Goal: Answer question/provide support

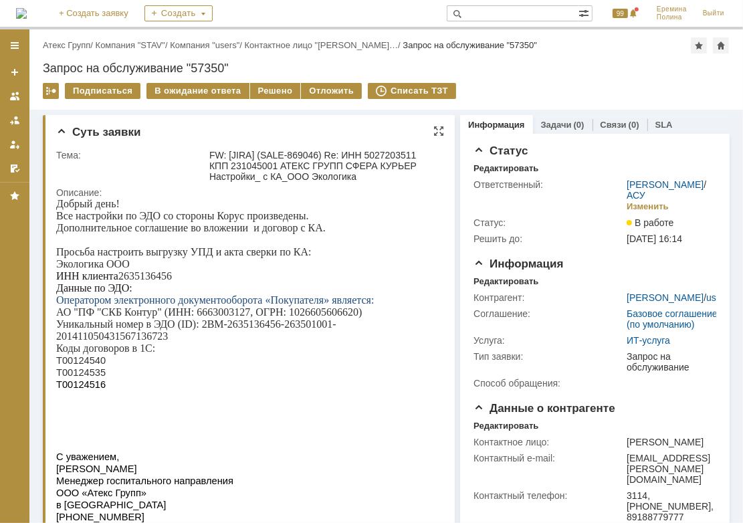
click at [147, 279] on p "ИНН клиента 2635136456" at bounding box center [245, 276] width 379 height 12
copy p "2635136456"
drag, startPoint x: 201, startPoint y: 323, endPoint x: 252, endPoint y: 336, distance: 53.1
click at [252, 336] on p "Уникальный номер в ЭДО (ID): 2BM-2635136456-263501001-201411050431567136723" at bounding box center [245, 330] width 379 height 24
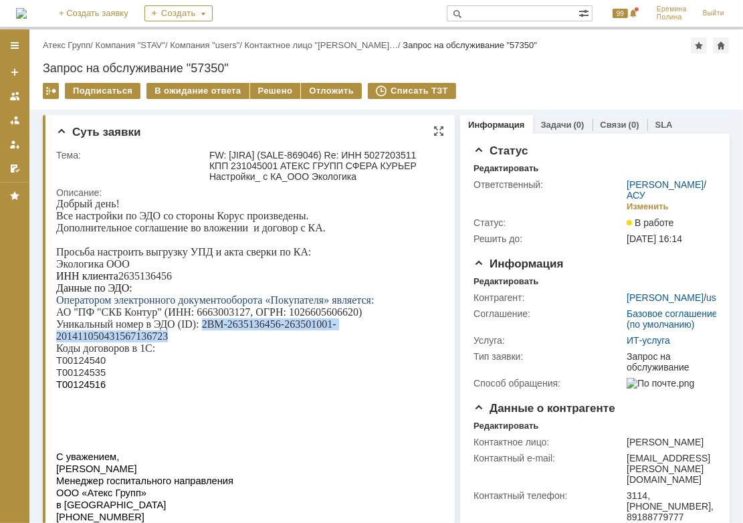
copy p "2BM-2635136456-263501001-201411050431567136723"
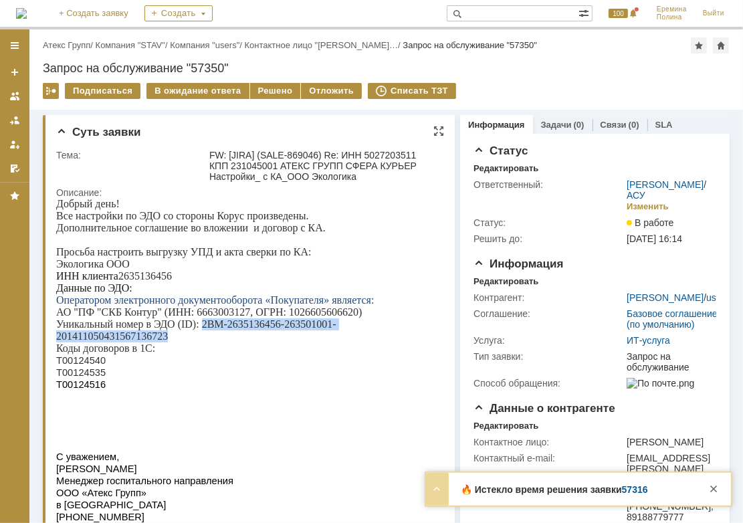
copy p "2BM-2635136456-263501001-201411050431567136723"
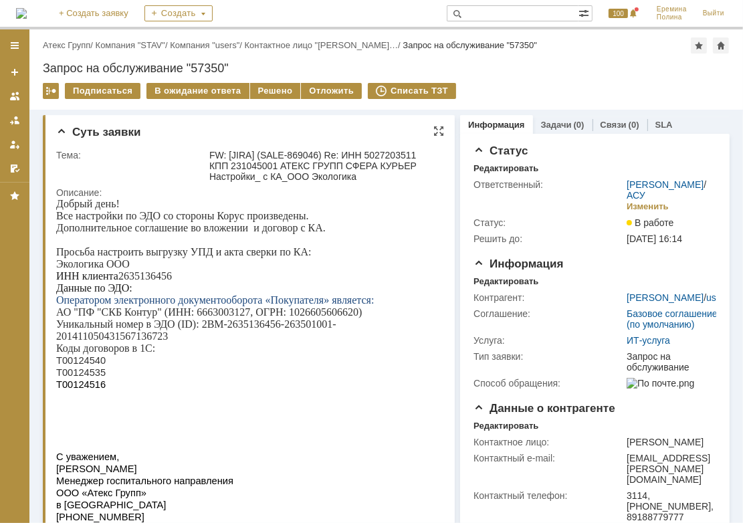
click at [168, 273] on p "ИНН клиента 2635136456" at bounding box center [245, 276] width 379 height 12
copy p "2635136456"
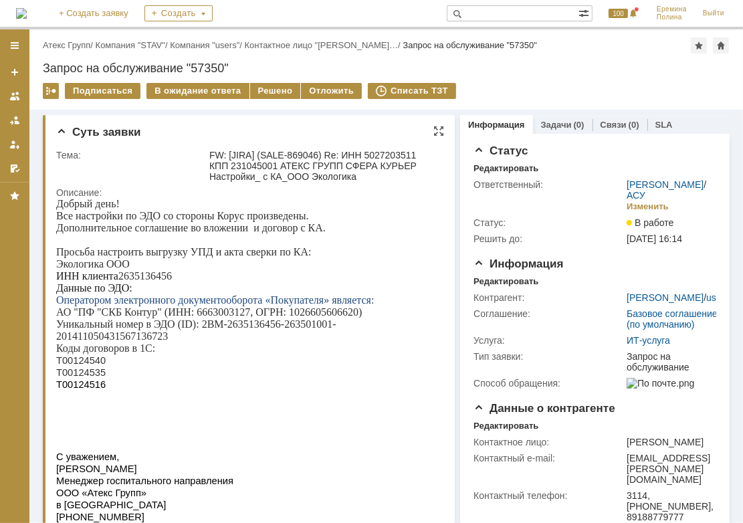
click at [85, 360] on span "Т00124540" at bounding box center [81, 360] width 50 height 11
click at [84, 363] on span "Т00124540" at bounding box center [81, 360] width 50 height 11
copy span "Т00124540"
click at [281, 94] on div "Решено" at bounding box center [275, 91] width 51 height 16
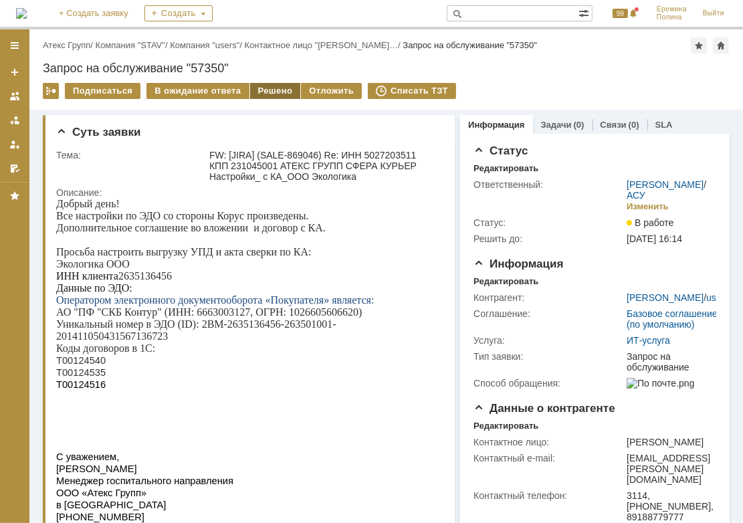
click at [276, 95] on div "Решено" at bounding box center [275, 91] width 51 height 16
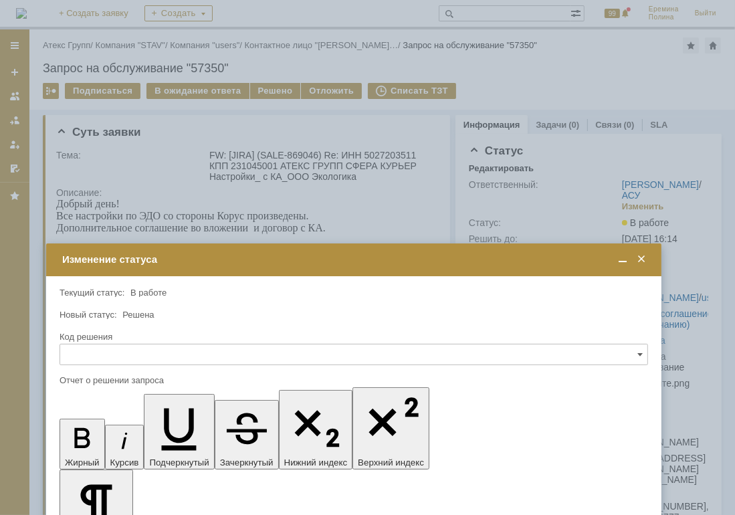
drag, startPoint x: 383, startPoint y: 110, endPoint x: 370, endPoint y: 257, distance: 147.1
click at [370, 257] on div "Изменение статуса" at bounding box center [355, 260] width 586 height 12
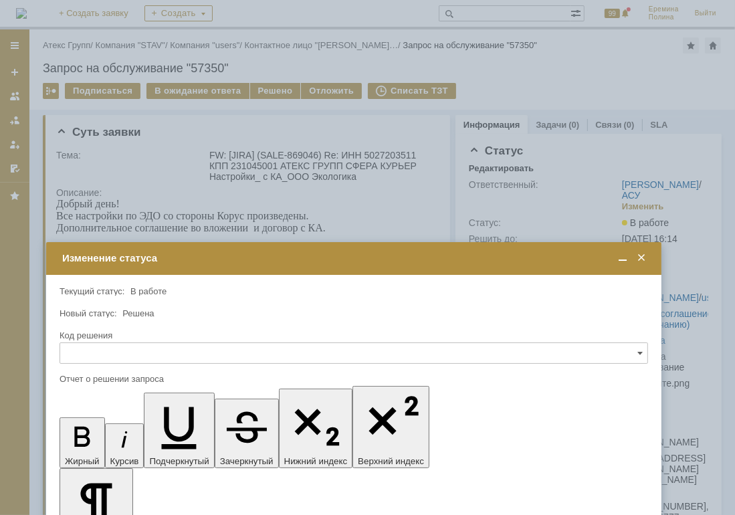
drag, startPoint x: 304, startPoint y: 248, endPoint x: 318, endPoint y: 96, distance: 152.6
click at [318, 242] on td "Изменение статуса" at bounding box center [354, 258] width 616 height 33
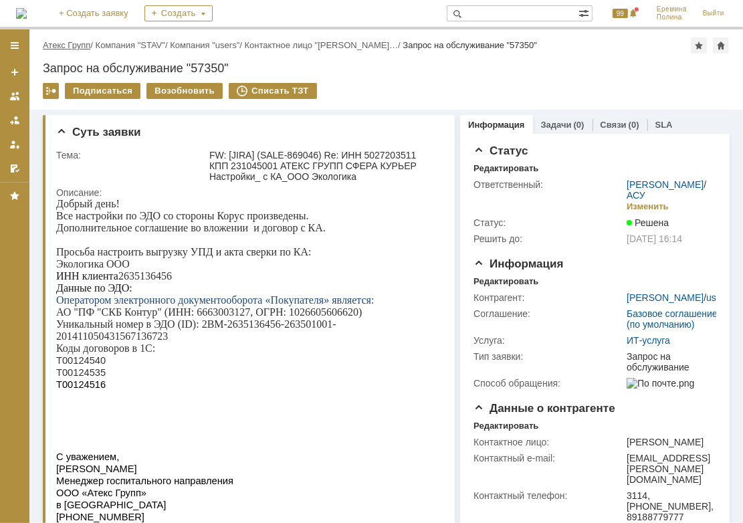
click at [86, 45] on link "Атекс Групп" at bounding box center [67, 45] width 48 height 10
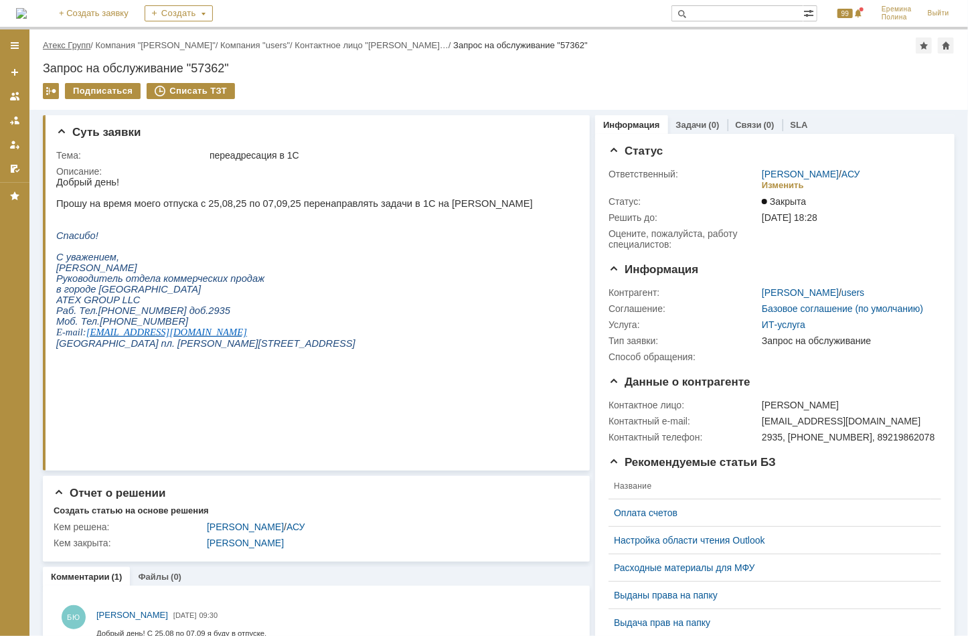
click at [76, 44] on link "Атекс Групп" at bounding box center [67, 45] width 48 height 10
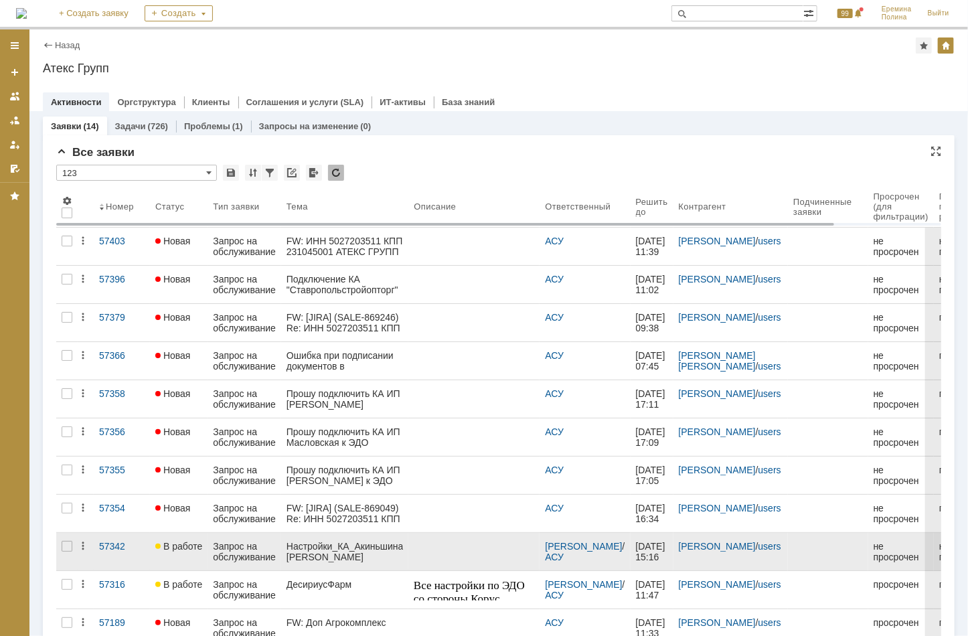
click at [371, 543] on div "Настройки_КА_Акиньшина [PERSON_NAME]" at bounding box center [344, 551] width 117 height 21
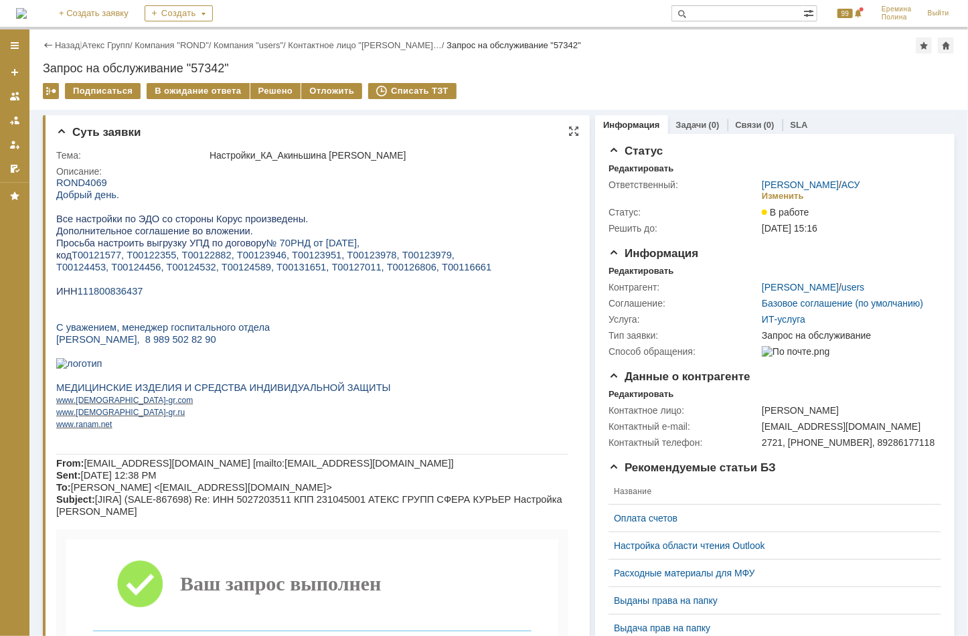
click at [108, 294] on span "111800836437" at bounding box center [110, 290] width 66 height 11
copy span "111800836437"
click at [424, 269] on span "Т00124453, Т00124456, Т00124532, Т00124589, Т00131651, Т00127011, Т00126806, Т0…" at bounding box center [273, 266] width 435 height 11
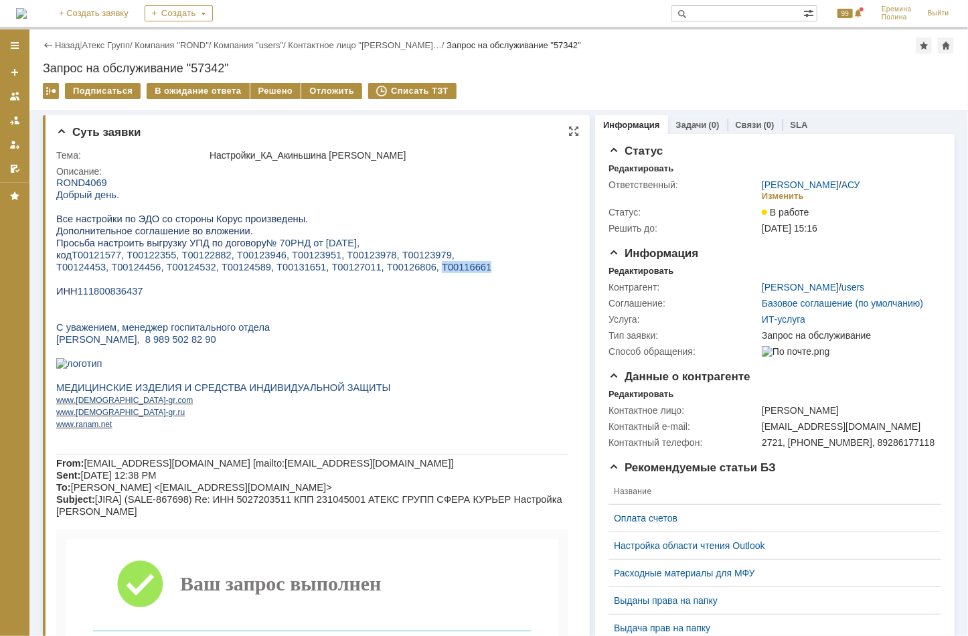
copy span "Т00116661"
click at [98, 296] on span "111800836437" at bounding box center [110, 290] width 66 height 11
copy span "111800836437"
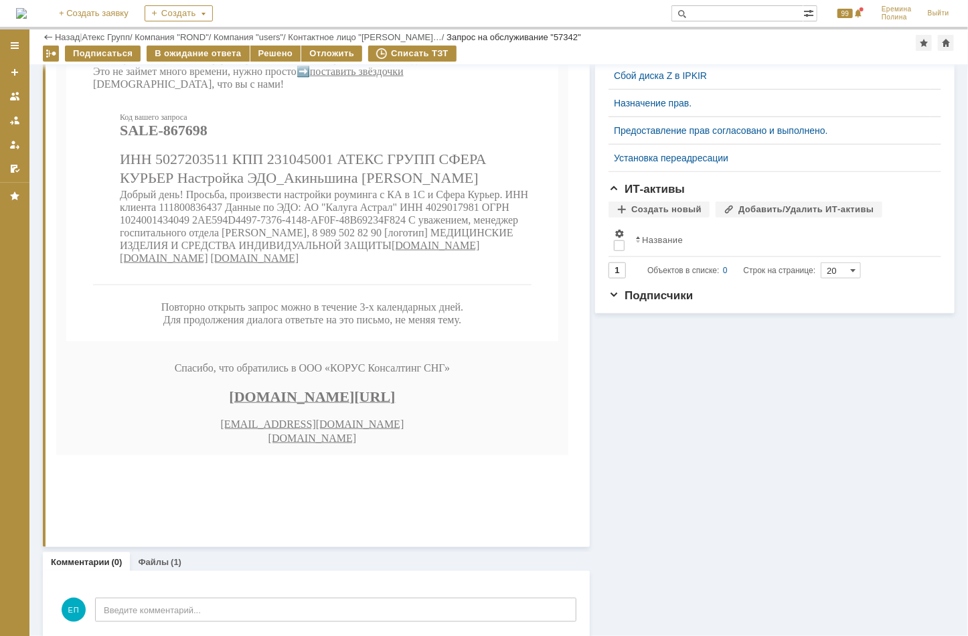
scroll to position [583, 0]
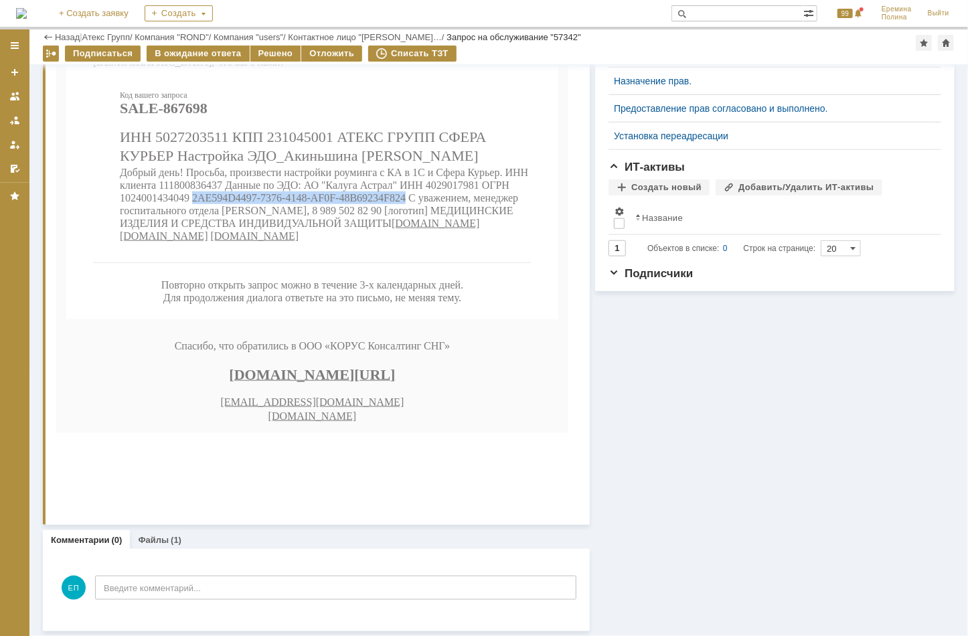
drag, startPoint x: 201, startPoint y: 262, endPoint x: 426, endPoint y: 265, distance: 224.2
click at [426, 230] on span "Добрый день! Просьба, произвести настройки роуминга с КА в 1С и Сфера Курьер. И…" at bounding box center [323, 198] width 408 height 62
copy span "2AE594D4497-7376-4148-AF0F-48B69234F824"
click at [276, 54] on div "Решено" at bounding box center [275, 53] width 51 height 16
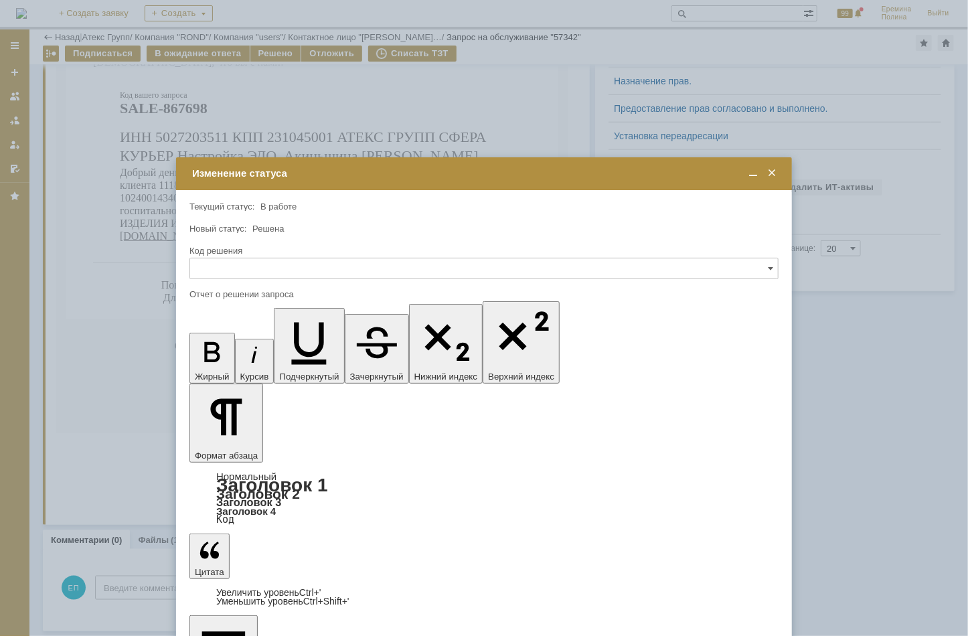
scroll to position [0, 0]
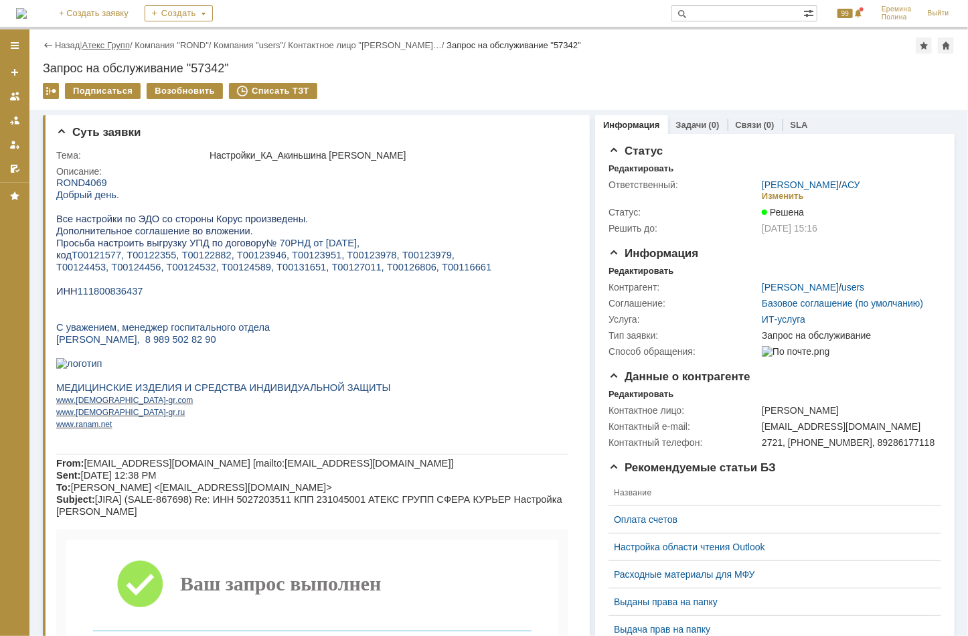
click at [122, 41] on link "Атекс Групп" at bounding box center [106, 45] width 48 height 10
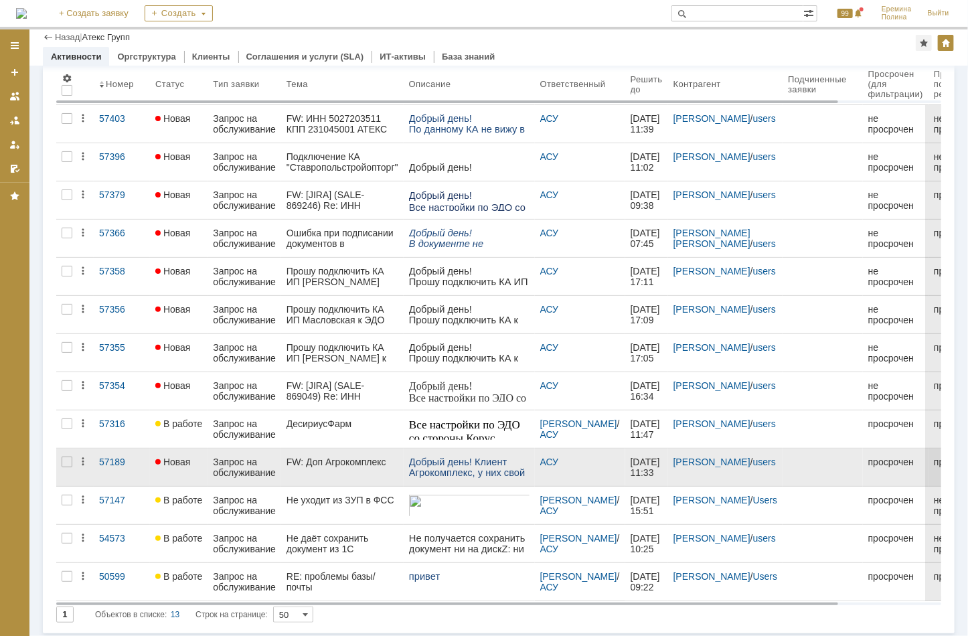
click at [359, 466] on link "FW: Доп Агрокомплекс" at bounding box center [342, 466] width 122 height 37
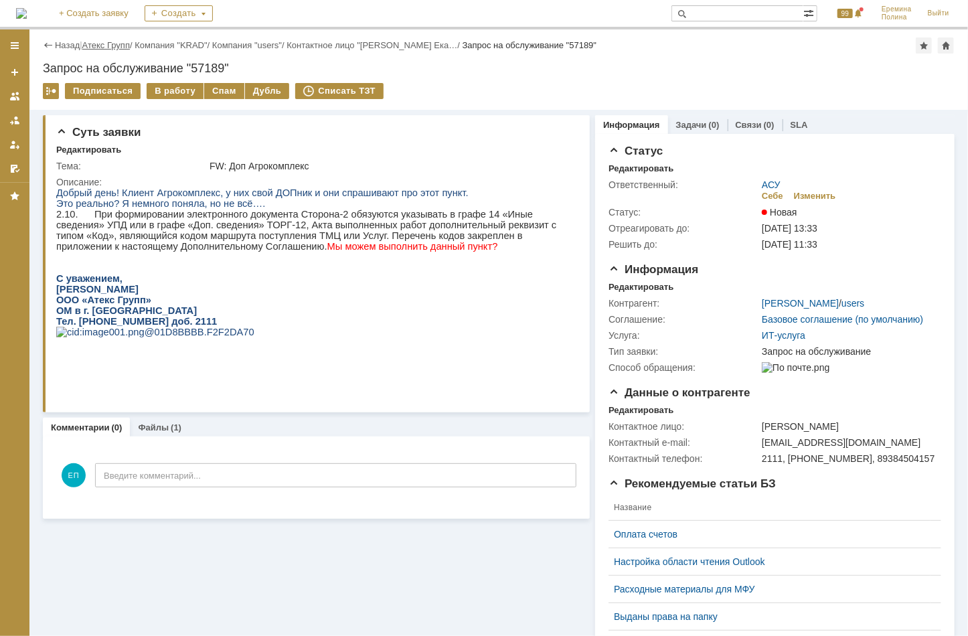
click at [128, 45] on link "Атекс Групп" at bounding box center [106, 45] width 48 height 10
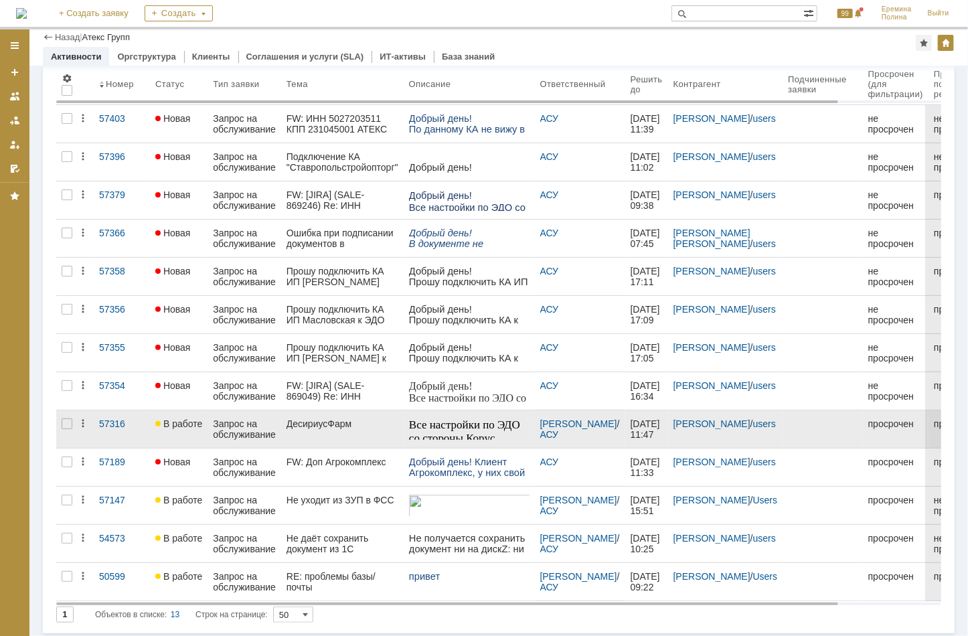
click at [337, 427] on div "ДесириусФарм" at bounding box center [342, 423] width 112 height 11
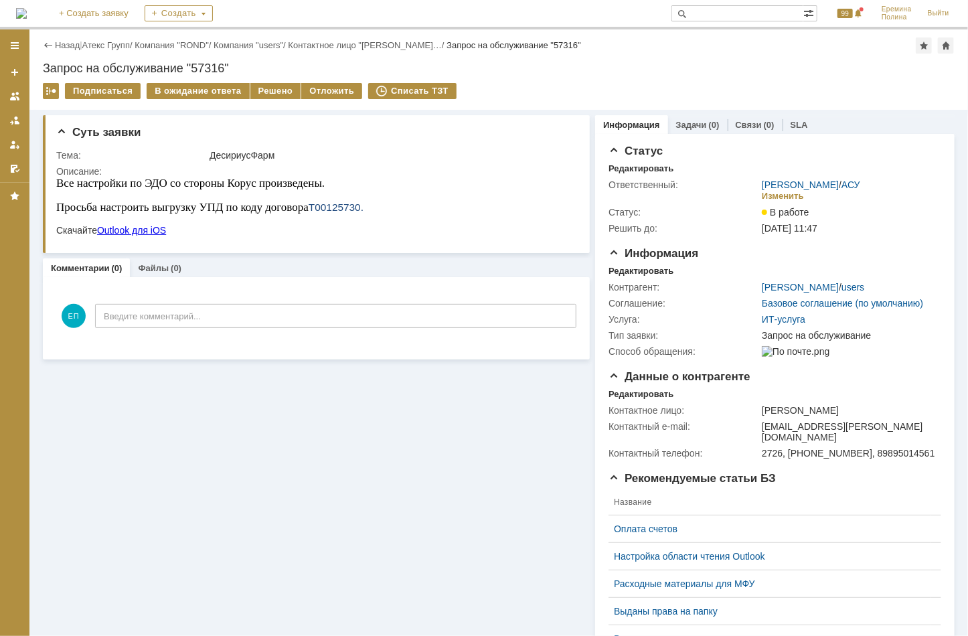
click at [328, 203] on span "Т00125730." at bounding box center [335, 206] width 55 height 11
copy span "Т00125730"
click at [276, 91] on div "Решено" at bounding box center [275, 91] width 51 height 16
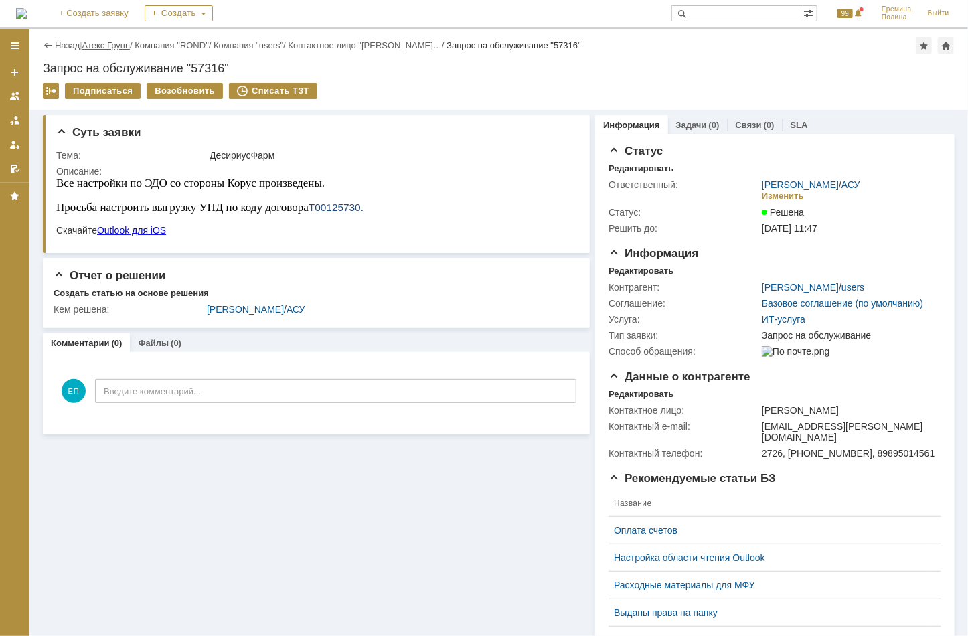
click at [102, 46] on link "Атекс Групп" at bounding box center [106, 45] width 48 height 10
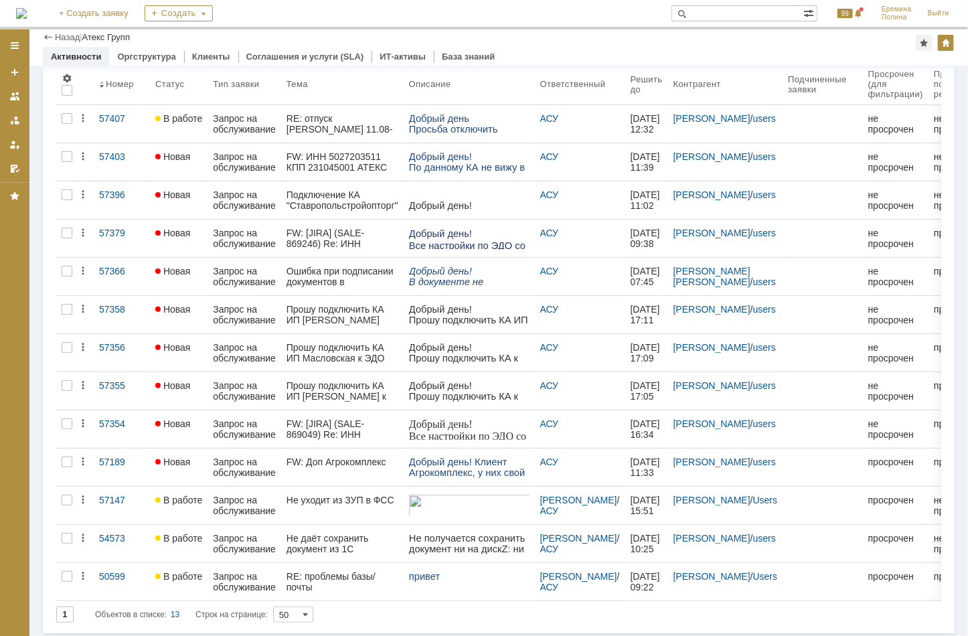
click at [375, 418] on div "FW: [JIRA] (SALE-869049) Re: ИНН 5027203511 КПП 231045001 АТЕКС ГРУПП СФЕРА КУР…" at bounding box center [342, 428] width 112 height 21
